Goal: Task Accomplishment & Management: Manage account settings

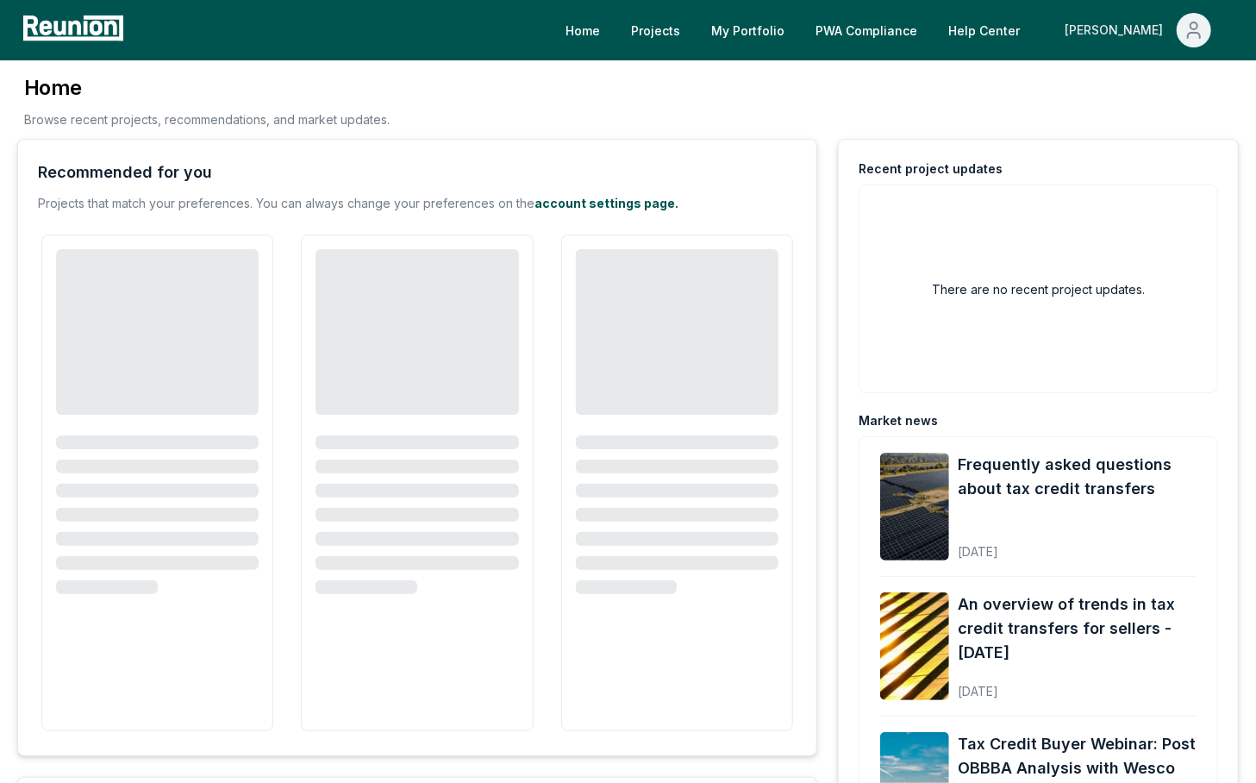
click at [1203, 27] on icon "Main" at bounding box center [1194, 30] width 21 height 21
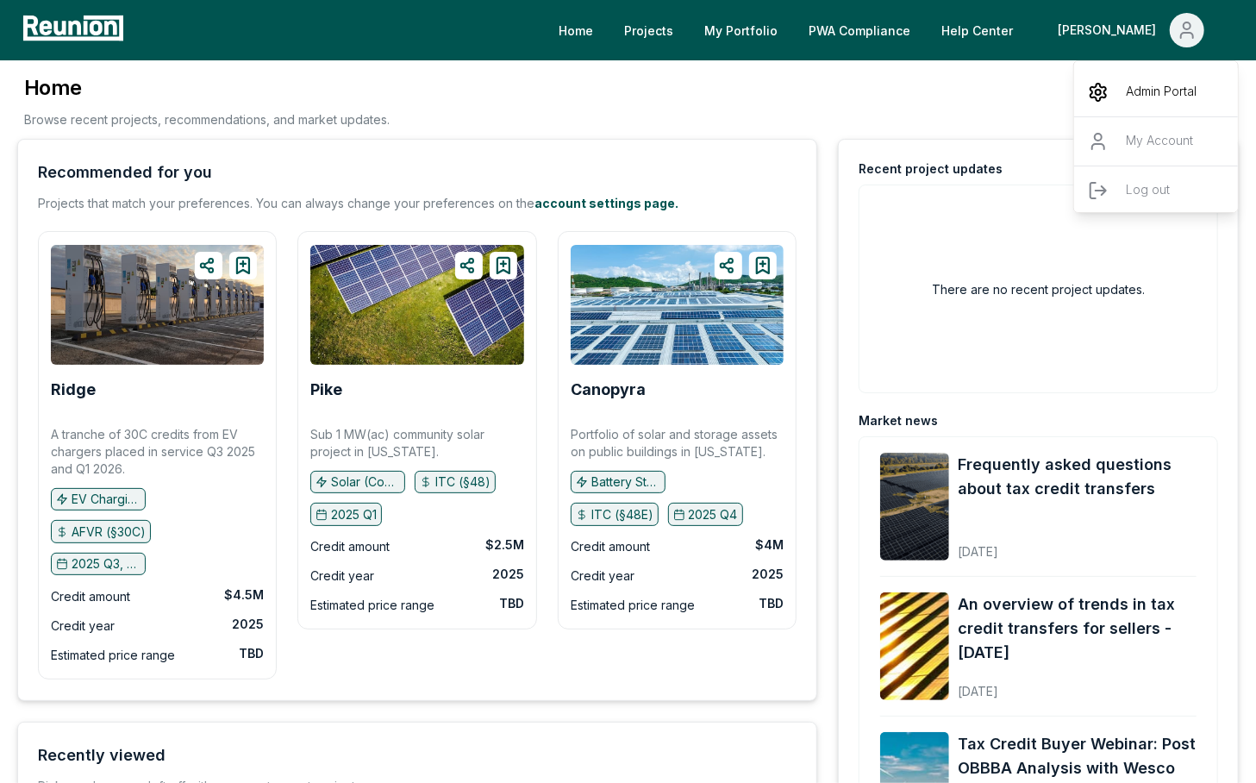
click at [1130, 88] on p "Admin Portal" at bounding box center [1161, 92] width 71 height 21
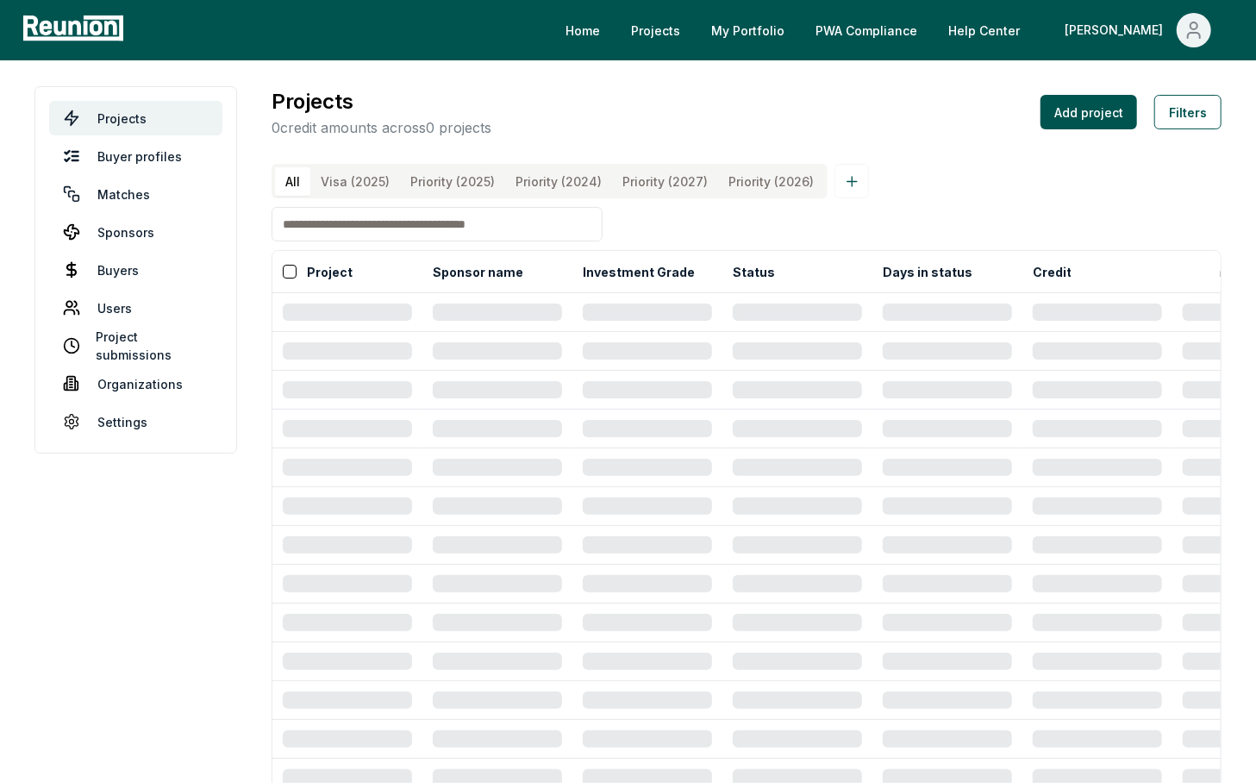
click at [380, 223] on input at bounding box center [437, 224] width 331 height 34
type input "********"
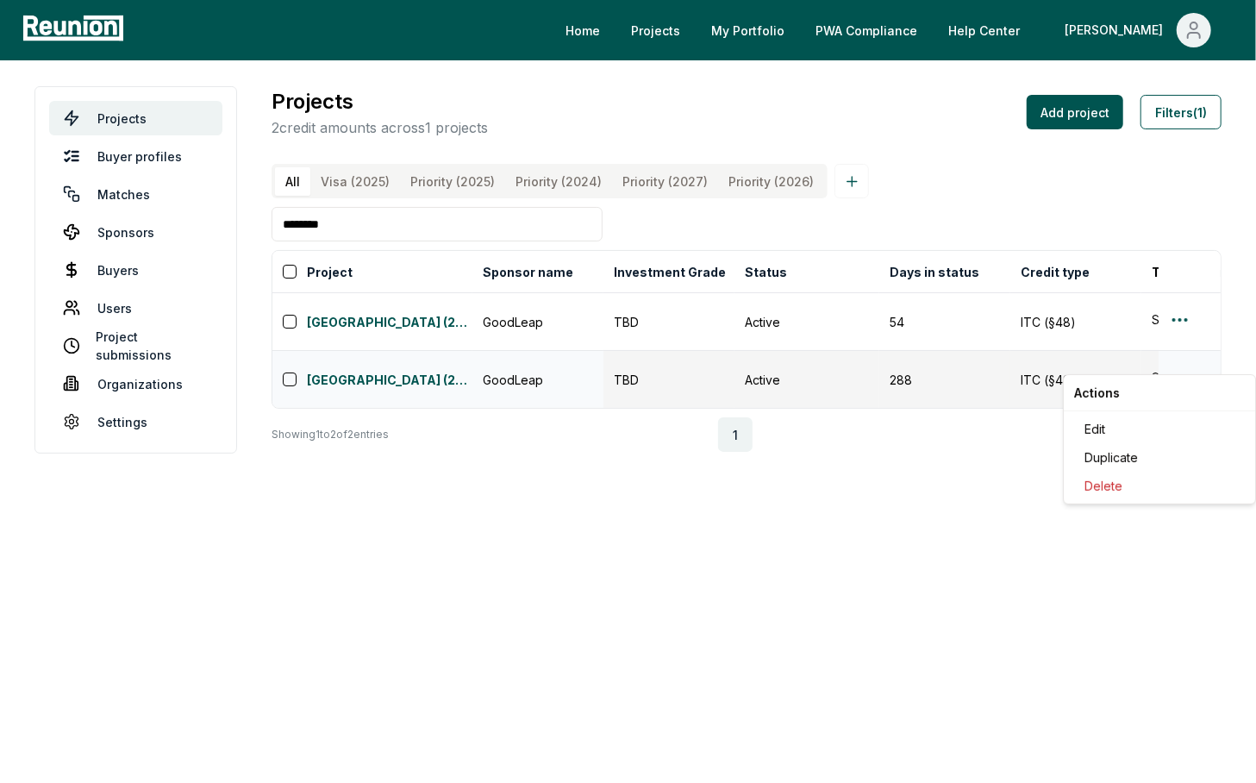
click at [1173, 351] on html "Please visit us on your desktop We're working on making our marketplace mobile-…" at bounding box center [628, 391] width 1256 height 783
click at [1108, 417] on div "Edit" at bounding box center [1160, 429] width 164 height 28
